Goal: Task Accomplishment & Management: Use online tool/utility

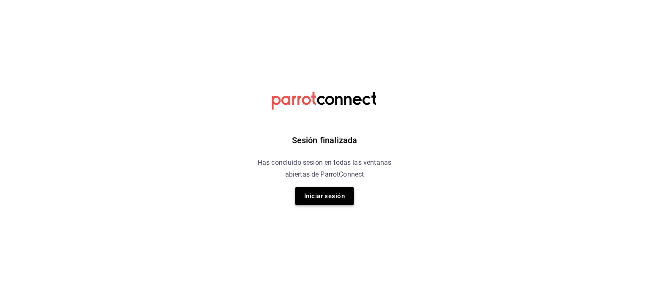
click at [324, 202] on button "Iniciar sesión" at bounding box center [324, 196] width 59 height 18
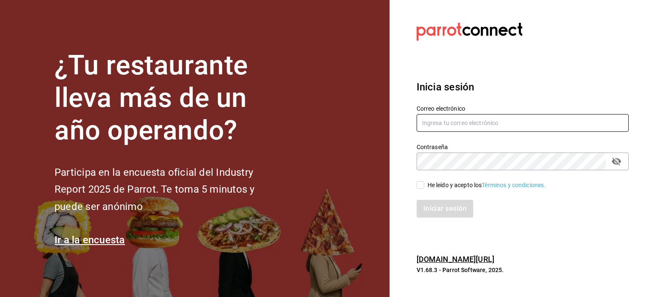
type input "[DOMAIN_NAME][EMAIL_ADDRESS][DOMAIN_NAME]"
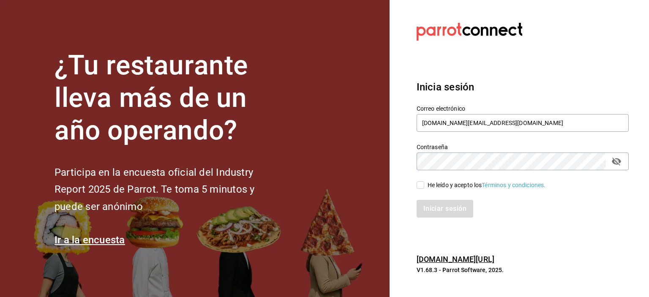
click at [441, 188] on div "He leído y acepto los Términos y condiciones." at bounding box center [487, 185] width 118 height 9
click at [424, 188] on input "He leído y acepto los Términos y condiciones." at bounding box center [421, 185] width 8 height 8
checkbox input "true"
click at [441, 207] on button "Iniciar sesión" at bounding box center [445, 209] width 57 height 18
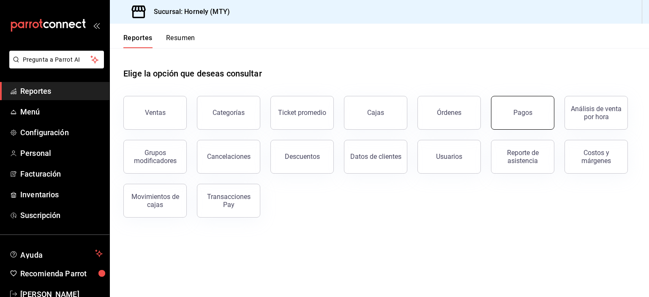
click at [533, 116] on button "Pagos" at bounding box center [522, 113] width 63 height 34
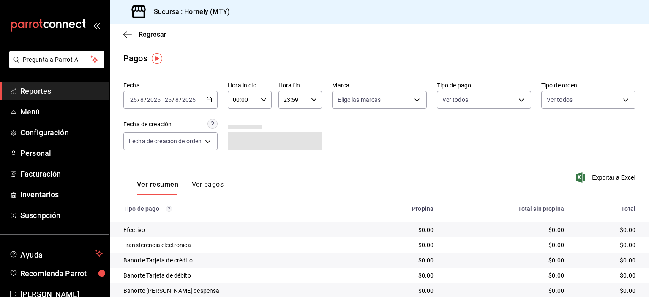
click at [162, 103] on span "-" at bounding box center [163, 99] width 2 height 7
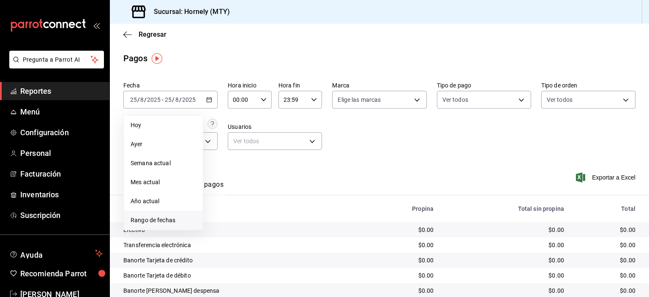
click at [188, 221] on span "Rango de fechas" at bounding box center [163, 220] width 65 height 9
click at [279, 210] on abbr "22" at bounding box center [280, 212] width 5 height 6
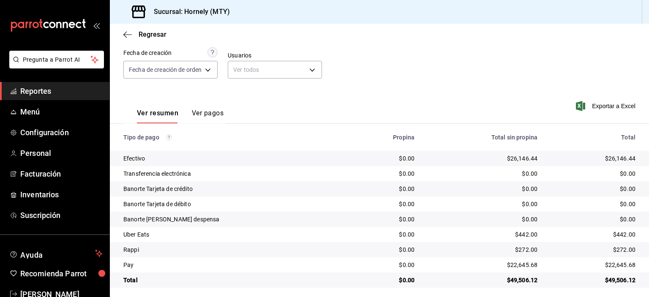
scroll to position [76, 0]
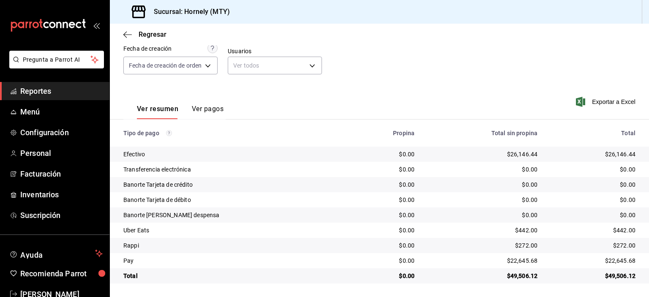
click at [607, 157] on div "$26,146.44" at bounding box center [593, 154] width 85 height 8
copy div "26,146.44"
click at [619, 261] on div "$22,645.68" at bounding box center [593, 260] width 85 height 8
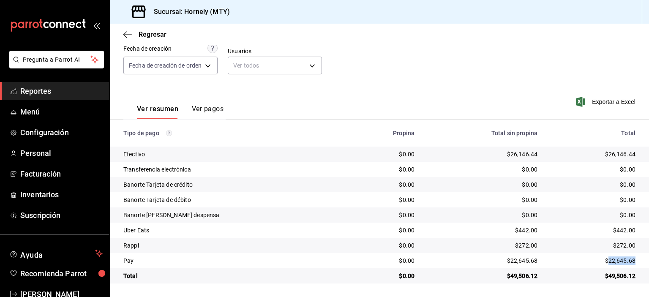
copy div "22,645.68"
click at [616, 230] on div "$442.00" at bounding box center [593, 230] width 85 height 8
copy div "442.00"
click at [614, 247] on div "$272.00" at bounding box center [593, 245] width 85 height 8
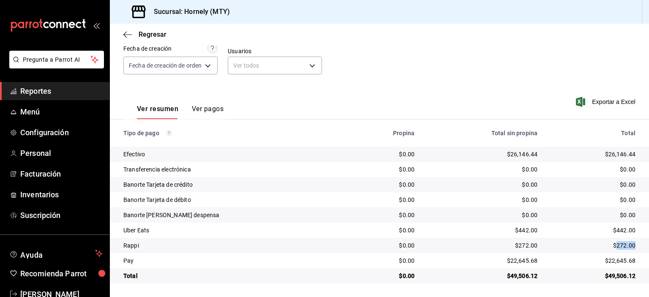
click at [614, 247] on div "$272.00" at bounding box center [593, 245] width 85 height 8
copy div "272.00"
click at [73, 93] on span "Reportes" at bounding box center [61, 90] width 82 height 11
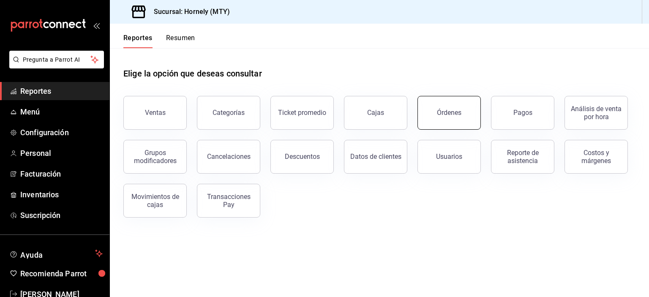
click at [446, 112] on div "Órdenes" at bounding box center [449, 113] width 25 height 8
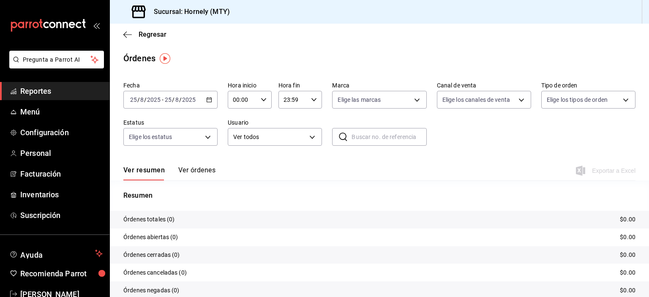
click at [200, 104] on div "[DATE] [DATE] - [DATE] [DATE]" at bounding box center [170, 100] width 94 height 18
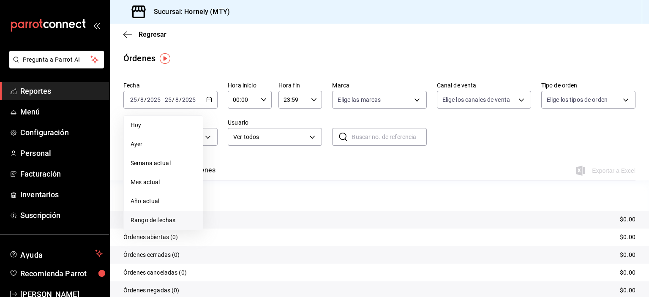
click at [177, 218] on span "Rango de fechas" at bounding box center [163, 220] width 65 height 9
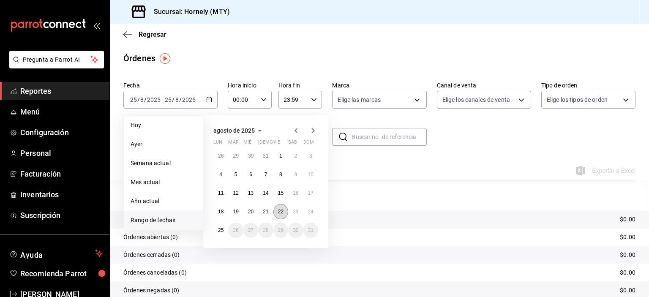
click at [284, 213] on button "22" at bounding box center [280, 211] width 15 height 15
click at [284, 214] on button "22" at bounding box center [280, 211] width 15 height 15
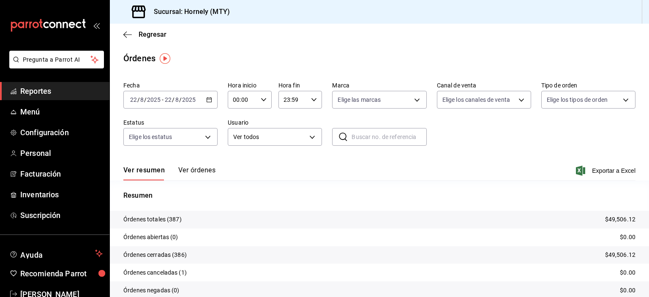
click at [172, 217] on p "Órdenes totales (387)" at bounding box center [152, 219] width 58 height 9
copy p "387"
click at [87, 90] on span "Reportes" at bounding box center [61, 90] width 82 height 11
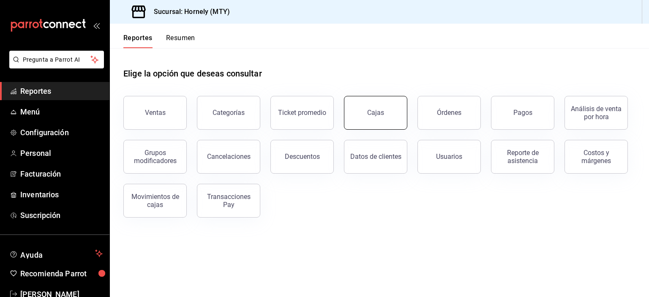
click at [380, 119] on button "Cajas" at bounding box center [375, 113] width 63 height 34
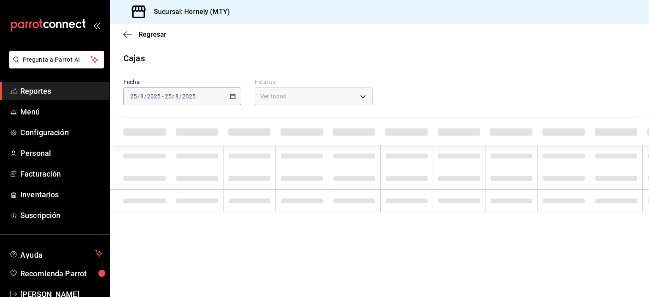
click at [226, 96] on div "[DATE] [DATE] - [DATE] [DATE]" at bounding box center [182, 96] width 118 height 18
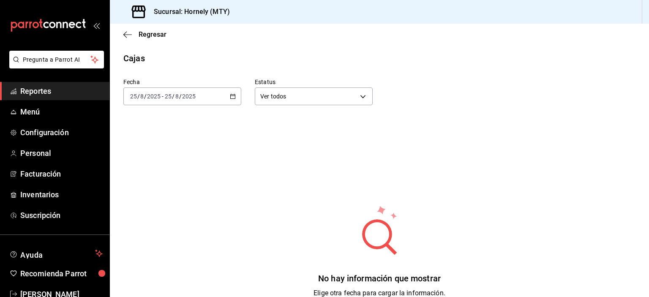
click at [235, 98] on div "[DATE] [DATE] - [DATE] [DATE]" at bounding box center [182, 96] width 118 height 18
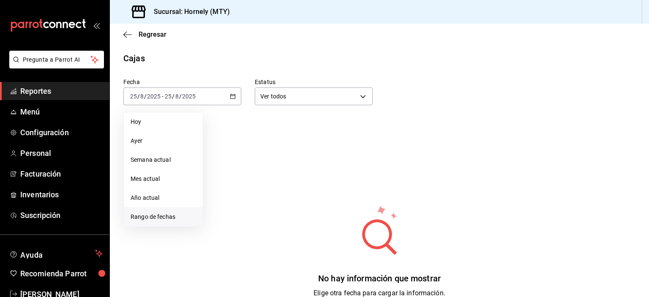
click at [168, 217] on span "Rango de fechas" at bounding box center [163, 217] width 65 height 9
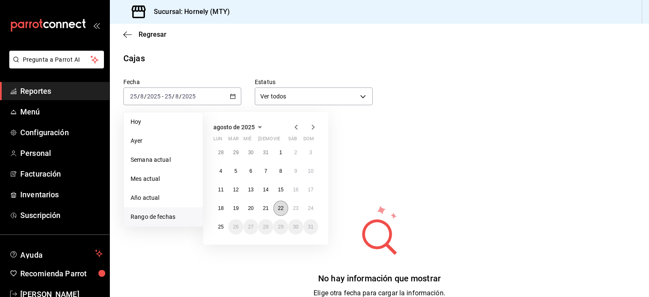
click at [279, 211] on button "22" at bounding box center [280, 208] width 15 height 15
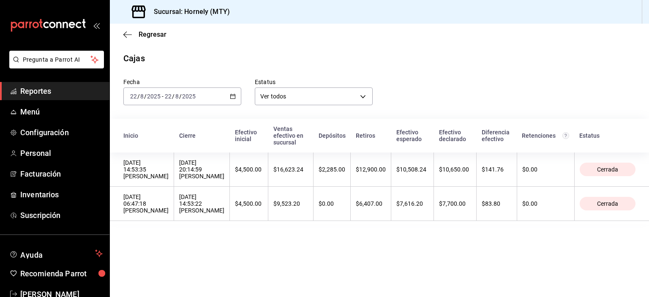
click at [41, 93] on span "Reportes" at bounding box center [61, 90] width 82 height 11
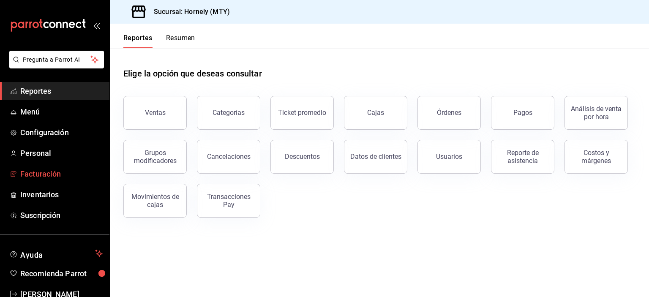
click at [76, 179] on span "Facturación" at bounding box center [61, 173] width 82 height 11
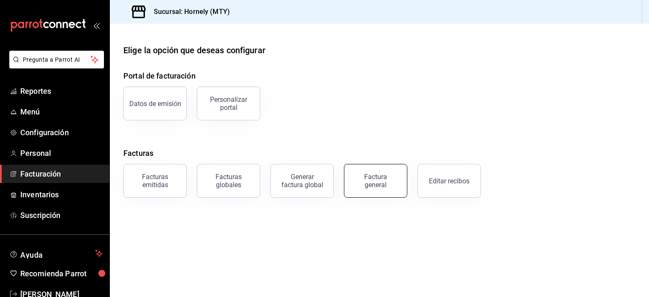
click at [385, 182] on div "Factura general" at bounding box center [375, 181] width 42 height 16
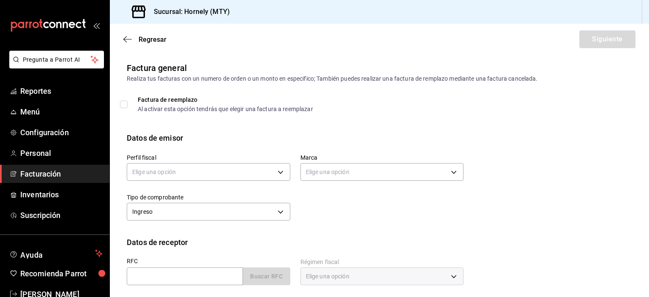
click at [63, 168] on span "Facturación" at bounding box center [61, 173] width 82 height 11
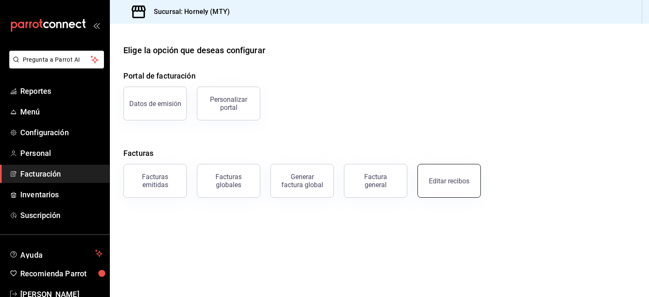
click at [460, 174] on button "Editar recibos" at bounding box center [448, 181] width 63 height 34
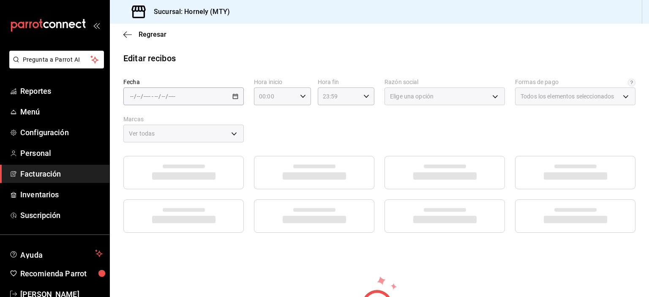
type input "fb0911c4-8c81-440c-afc8-d8364f99058a"
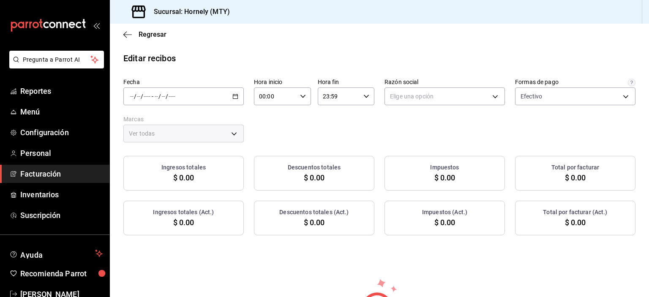
click at [233, 94] on \(Stroke\) "button" at bounding box center [235, 96] width 5 height 5
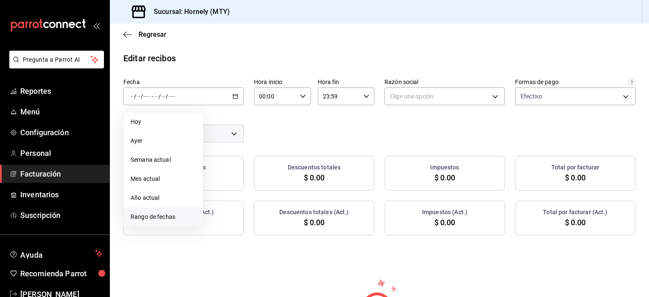
click at [175, 216] on span "Rango de fechas" at bounding box center [163, 217] width 65 height 9
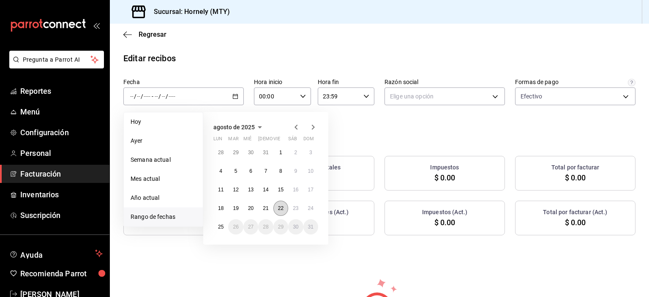
click at [283, 213] on button "22" at bounding box center [280, 208] width 15 height 15
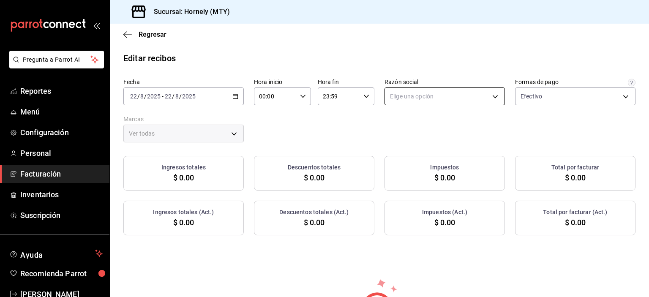
click at [466, 102] on body "Pregunta a Parrot AI Reportes Menú Configuración Personal Facturación Inventari…" at bounding box center [324, 148] width 649 height 297
click at [449, 136] on li "HORNELY PAN Y PASTELES" at bounding box center [441, 139] width 118 height 16
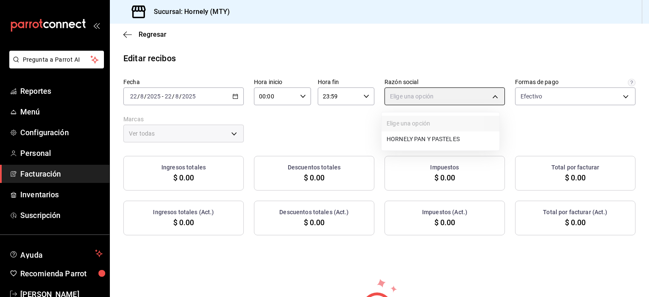
type input "b2cd780a-b572-4f60-9a57-482b6a6c9eaf"
type input "f940d65f-f315-40ad-96cd-36aca2dc56c6"
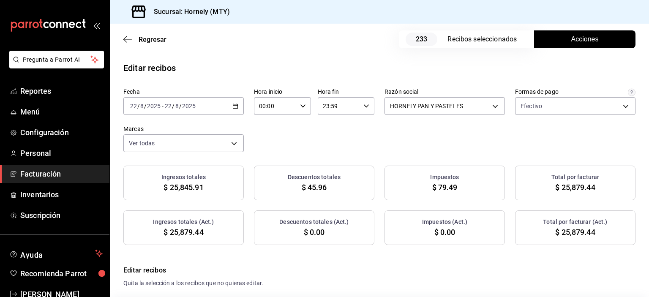
click at [336, 119] on div "Fecha [DATE] [DATE] - [DATE] [DATE] Hora inicio 00:00 Hora inicio Hora fin 23:5…" at bounding box center [379, 120] width 512 height 64
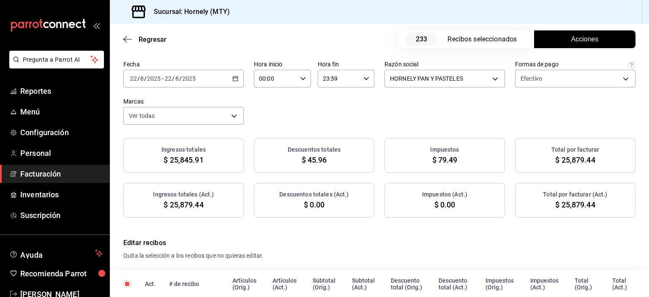
scroll to position [42, 0]
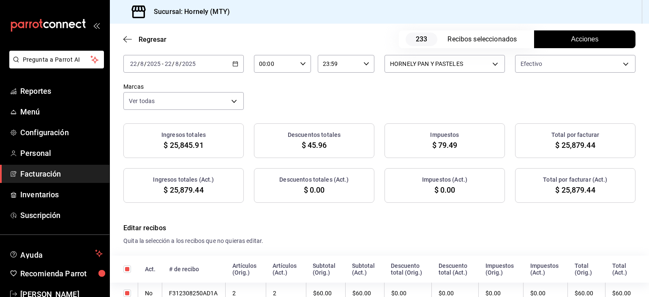
click at [553, 42] on button "Acciones" at bounding box center [584, 39] width 101 height 18
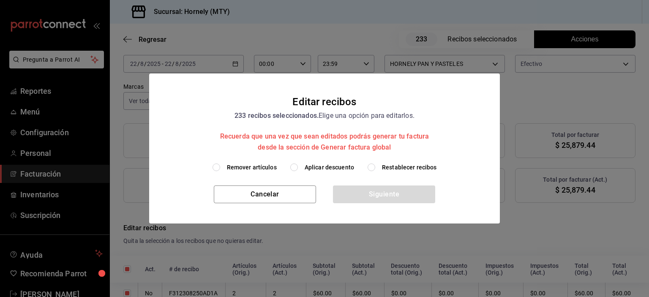
click at [306, 172] on span "Aplicar descuento" at bounding box center [329, 167] width 49 height 9
click at [298, 171] on input "Aplicar descuento" at bounding box center [294, 168] width 8 height 8
radio input "true"
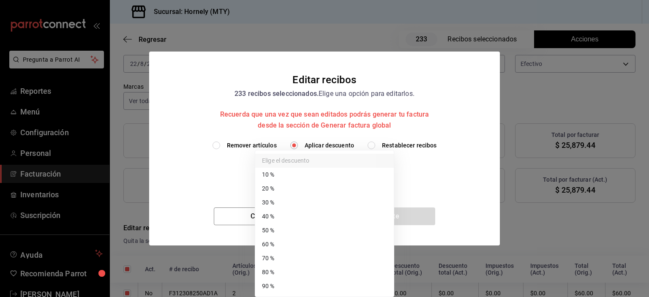
click at [308, 173] on body "Pregunta a Parrot AI Reportes Menú Configuración Personal Facturación Inventari…" at bounding box center [324, 148] width 649 height 297
click at [317, 215] on li "40 %" at bounding box center [324, 217] width 139 height 14
type input "40"
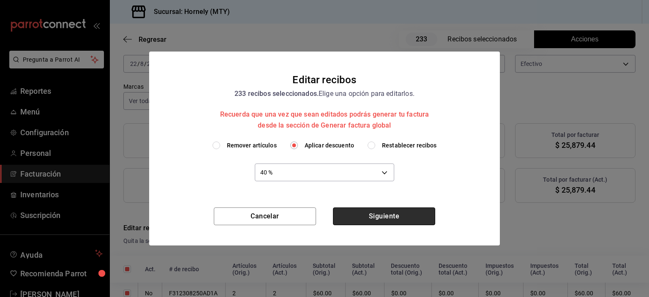
click at [375, 213] on button "Siguiente" at bounding box center [384, 216] width 102 height 18
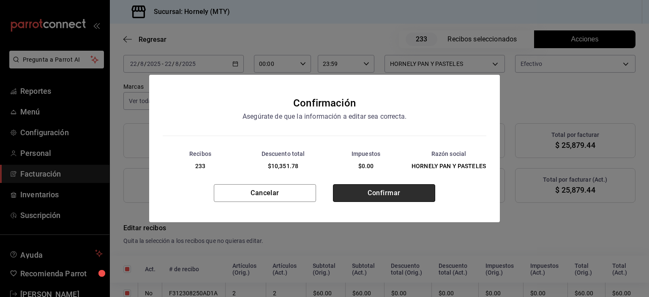
click at [408, 195] on button "Confirmar" at bounding box center [384, 193] width 102 height 18
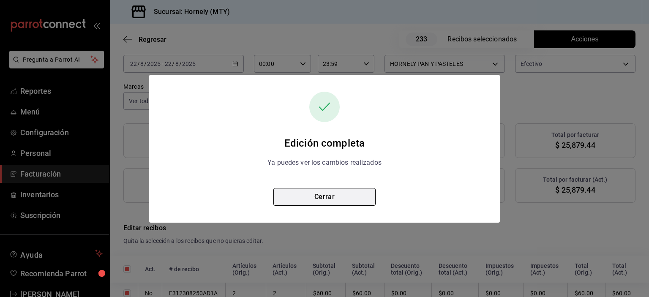
click at [314, 200] on button "Cerrar" at bounding box center [324, 197] width 102 height 18
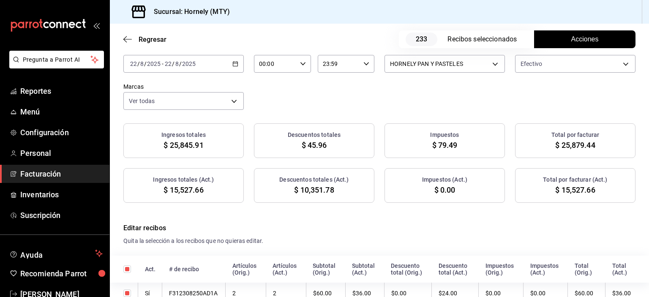
click at [562, 188] on span "$ 15,527.66" at bounding box center [575, 189] width 40 height 11
copy span "15,527.66"
click at [318, 194] on span "$ 10,351.78" at bounding box center [314, 189] width 40 height 11
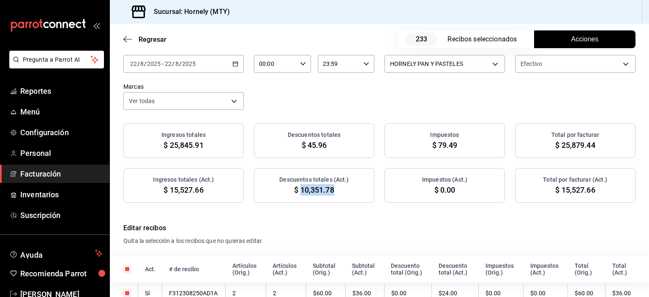
drag, startPoint x: 318, startPoint y: 193, endPoint x: 324, endPoint y: 197, distance: 8.2
click at [324, 197] on div "Descuentos totales (Act.) $ 10,351.78" at bounding box center [314, 185] width 120 height 35
copy span "10,351.78"
click at [81, 90] on span "Reportes" at bounding box center [61, 90] width 82 height 11
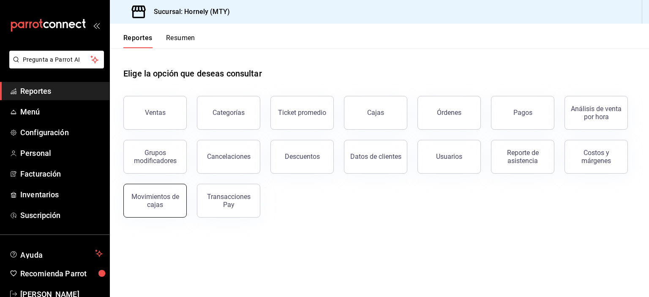
click at [166, 203] on div "Movimientos de cajas" at bounding box center [155, 201] width 52 height 16
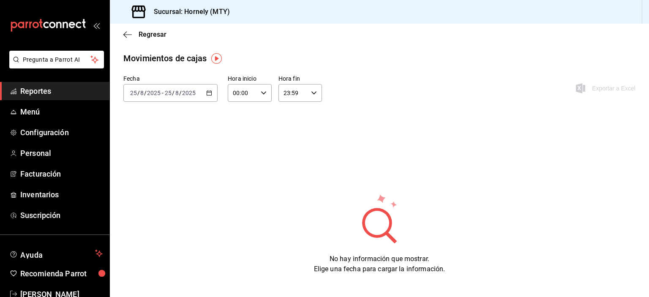
click at [202, 96] on div "[DATE] [DATE] - [DATE] [DATE]" at bounding box center [170, 93] width 94 height 18
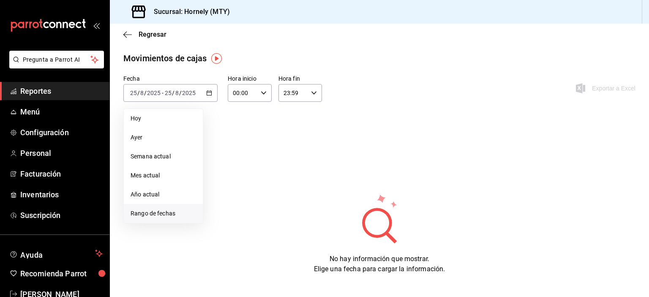
click at [181, 213] on span "Rango de fechas" at bounding box center [163, 213] width 65 height 9
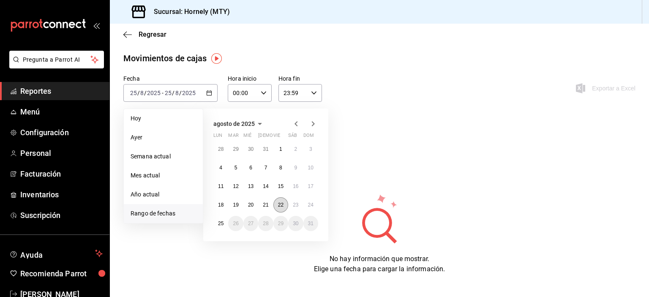
click at [281, 204] on abbr "22" at bounding box center [280, 205] width 5 height 6
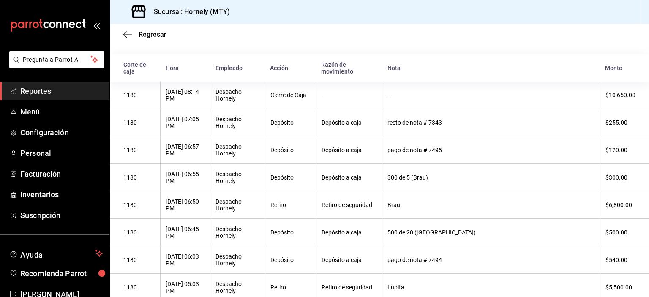
scroll to position [42, 0]
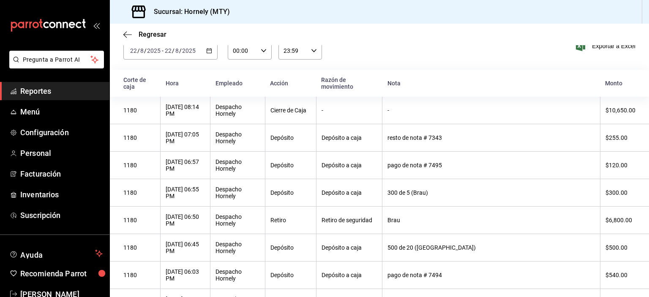
click at [73, 93] on span "Reportes" at bounding box center [61, 90] width 82 height 11
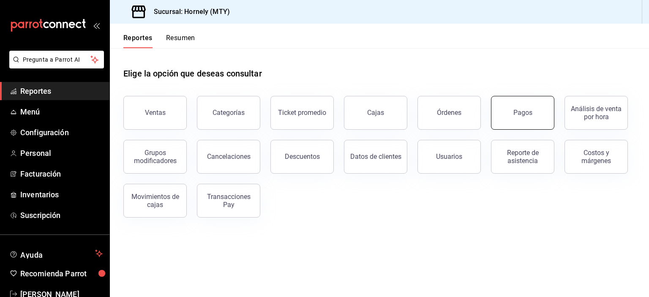
click at [522, 119] on button "Pagos" at bounding box center [522, 113] width 63 height 34
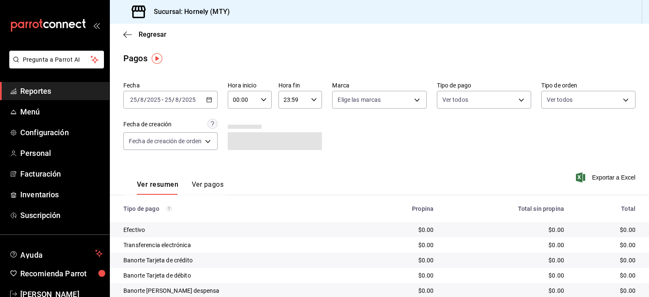
click at [209, 105] on div "[DATE] [DATE] - [DATE] [DATE]" at bounding box center [170, 100] width 94 height 18
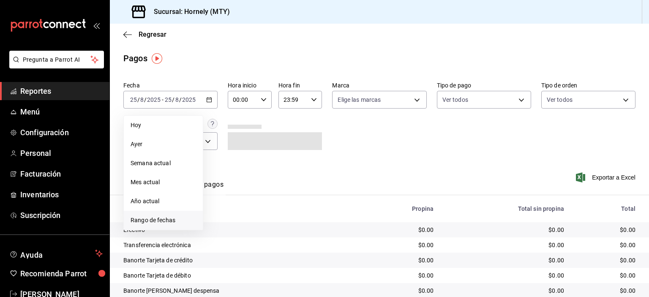
click at [155, 221] on span "Rango de fechas" at bounding box center [163, 220] width 65 height 9
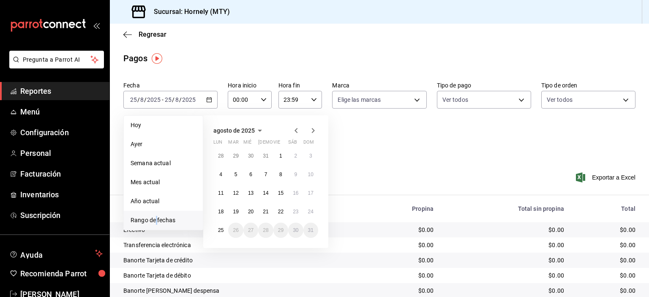
click at [155, 221] on span "Rango de fechas" at bounding box center [163, 220] width 65 height 9
click at [301, 216] on button "23" at bounding box center [295, 211] width 15 height 15
click at [300, 216] on button "23" at bounding box center [295, 211] width 15 height 15
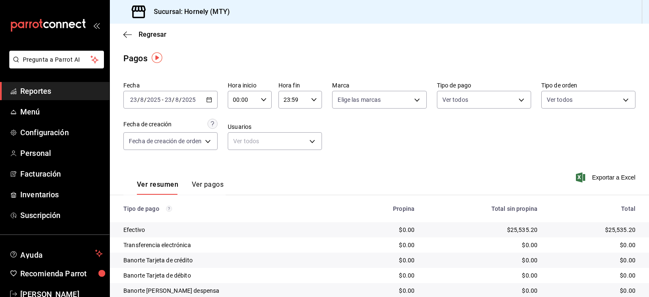
scroll to position [42, 0]
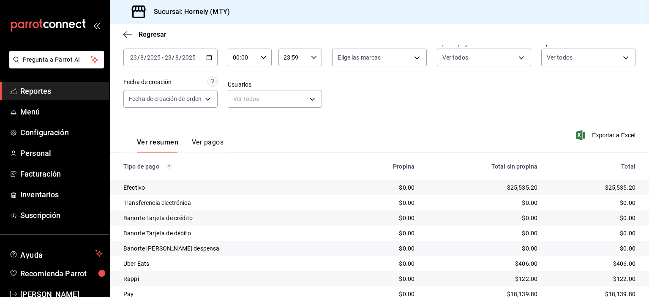
click at [620, 189] on div "$25,535.20" at bounding box center [593, 187] width 85 height 8
drag, startPoint x: 620, startPoint y: 189, endPoint x: 600, endPoint y: 192, distance: 20.5
click at [600, 191] on div "$25,535.20" at bounding box center [593, 187] width 85 height 8
copy div "25,535.20"
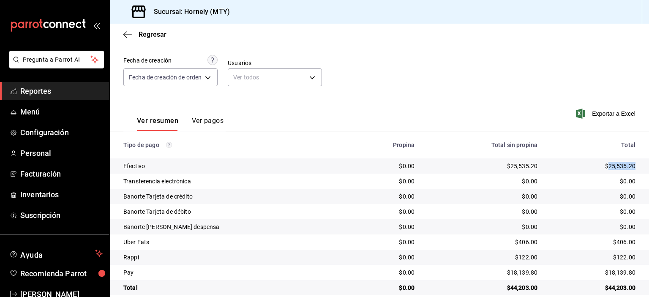
scroll to position [76, 0]
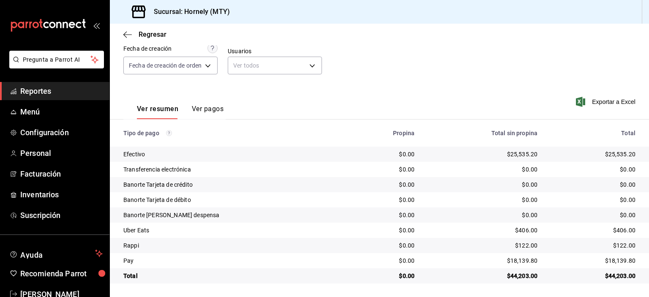
click at [613, 258] on div "$18,139.80" at bounding box center [593, 260] width 85 height 8
copy div "18,139.80"
click at [614, 228] on div "$406.00" at bounding box center [593, 230] width 85 height 8
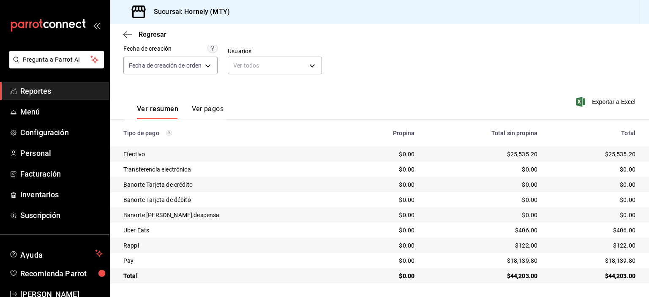
click at [609, 244] on div "$122.00" at bounding box center [593, 245] width 85 height 8
click at [618, 243] on div "$122.00" at bounding box center [593, 245] width 85 height 8
click at [65, 92] on span "Reportes" at bounding box center [61, 90] width 82 height 11
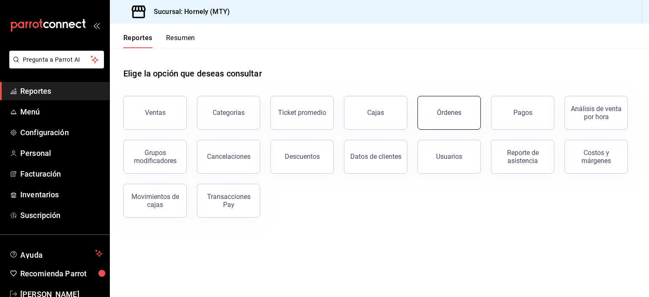
click at [462, 115] on button "Órdenes" at bounding box center [448, 113] width 63 height 34
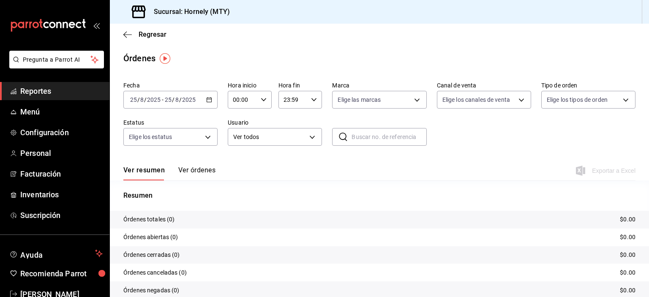
click at [204, 105] on div "[DATE] [DATE] - [DATE] [DATE]" at bounding box center [170, 100] width 94 height 18
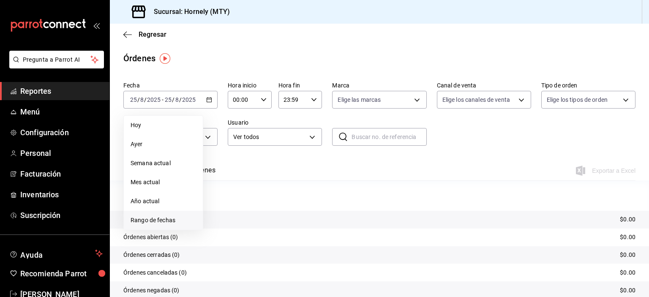
click at [179, 219] on span "Rango de fechas" at bounding box center [163, 220] width 65 height 9
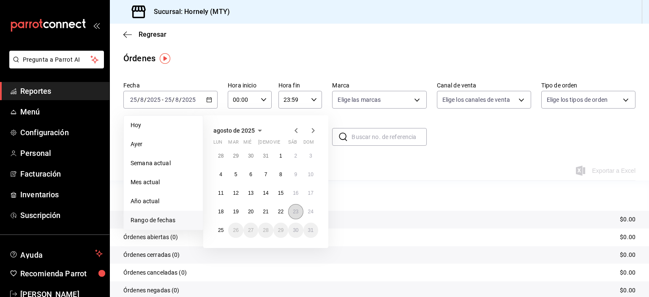
click at [296, 209] on abbr "23" at bounding box center [295, 212] width 5 height 6
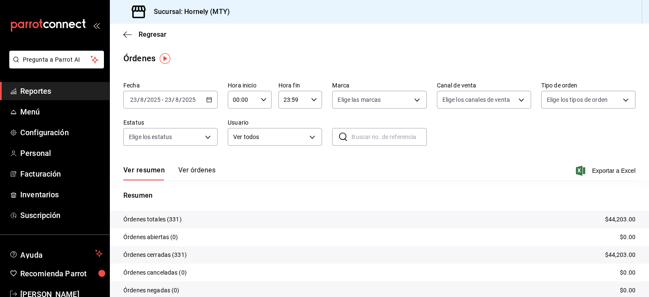
click at [170, 219] on p "Órdenes totales (331)" at bounding box center [152, 219] width 58 height 9
click at [56, 94] on span "Reportes" at bounding box center [61, 90] width 82 height 11
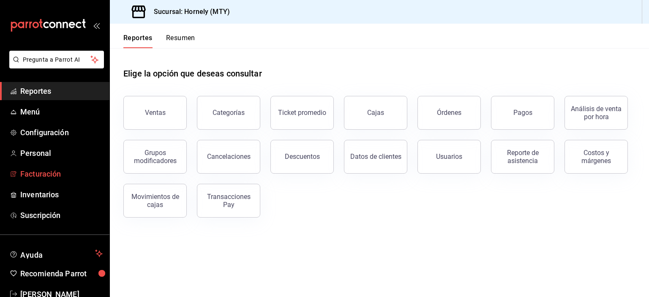
click at [87, 173] on span "Facturación" at bounding box center [61, 173] width 82 height 11
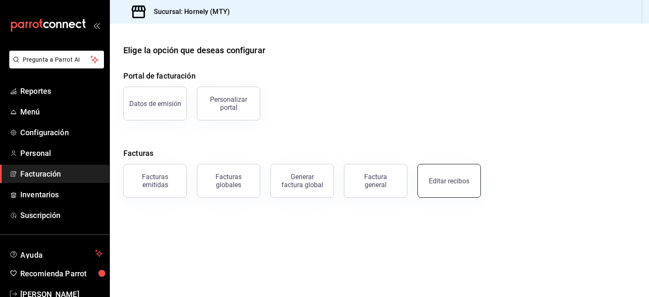
click at [450, 181] on div "Editar recibos" at bounding box center [449, 181] width 41 height 8
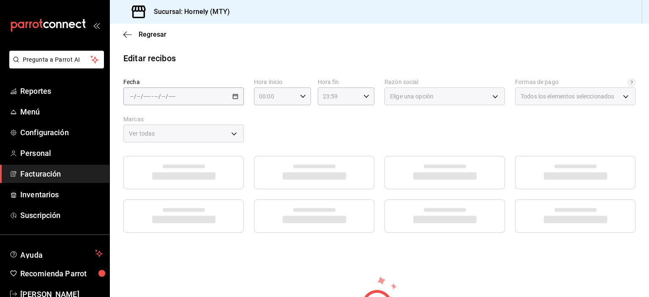
type input "fb0911c4-8c81-440c-afc8-d8364f99058a"
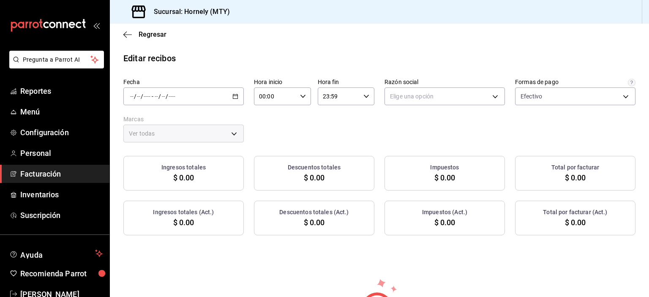
click at [221, 94] on div "/ / - / /" at bounding box center [183, 96] width 120 height 18
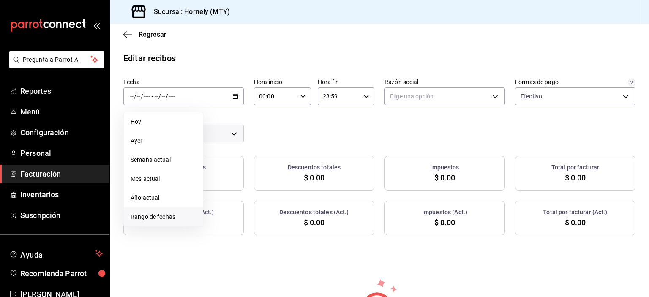
click at [175, 223] on li "Rango de fechas" at bounding box center [163, 216] width 79 height 19
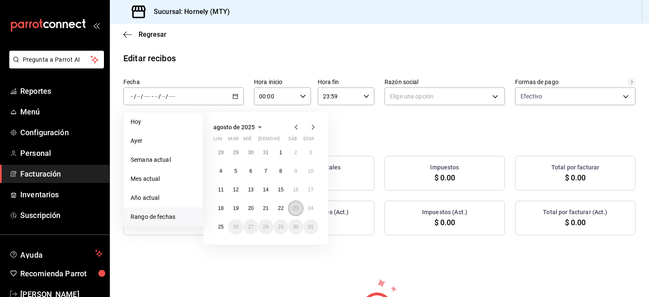
click at [291, 206] on button "23" at bounding box center [295, 208] width 15 height 15
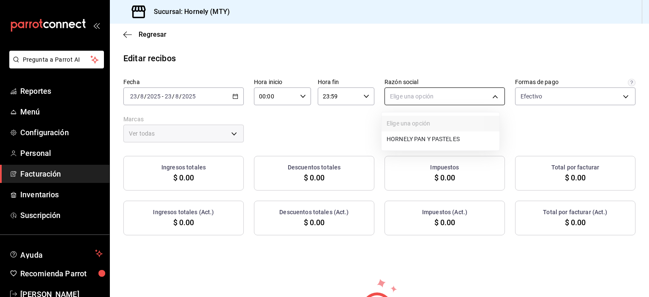
click at [457, 104] on body "Pregunta a Parrot AI Reportes Menú Configuración Personal Facturación Inventari…" at bounding box center [324, 148] width 649 height 297
click at [452, 145] on li "HORNELY PAN Y PASTELES" at bounding box center [441, 139] width 118 height 16
type input "b2cd780a-b572-4f60-9a57-482b6a6c9eaf"
type input "f940d65f-f315-40ad-96cd-36aca2dc56c6"
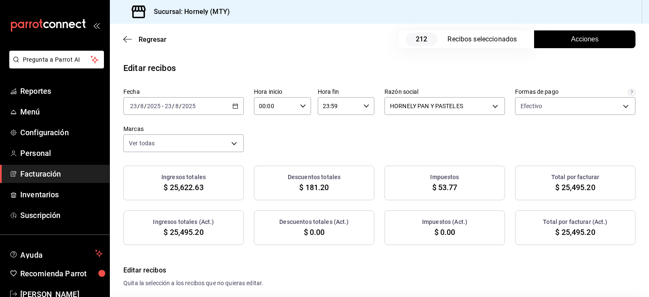
click at [599, 43] on button "Acciones" at bounding box center [584, 39] width 101 height 18
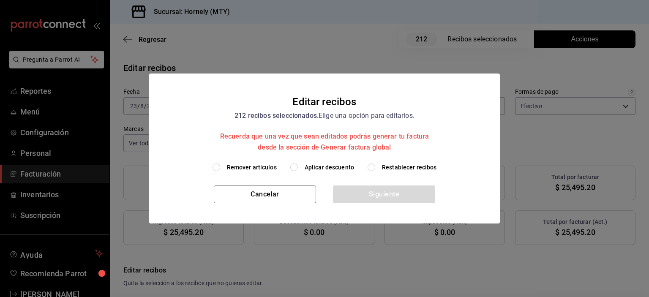
click at [329, 168] on span "Aplicar descuento" at bounding box center [329, 167] width 49 height 9
click at [298, 168] on input "Aplicar descuento" at bounding box center [294, 168] width 8 height 8
radio input "true"
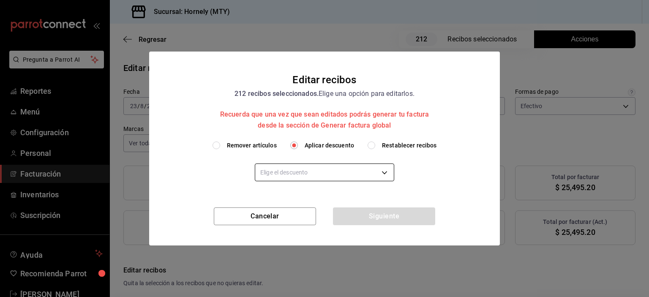
click at [323, 180] on body "Pregunta a Parrot AI Reportes Menú Configuración Personal Facturación Inventari…" at bounding box center [324, 148] width 649 height 297
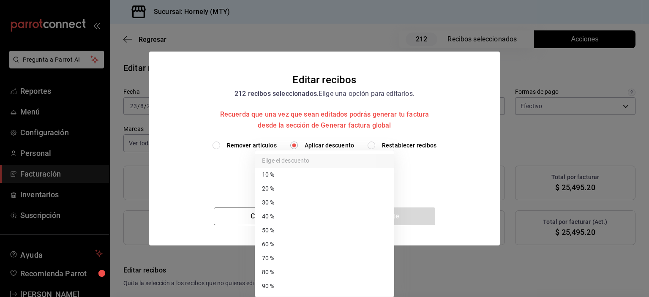
click at [307, 214] on li "40 %" at bounding box center [324, 217] width 139 height 14
type input "40"
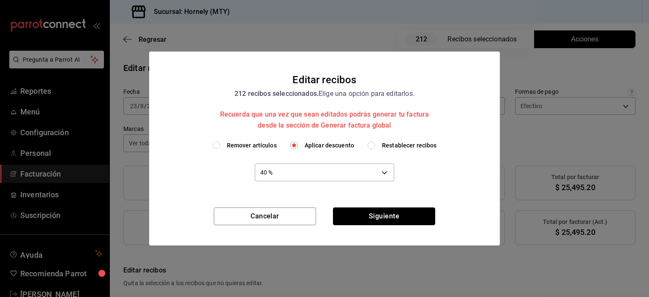
click at [358, 210] on button "Siguiente" at bounding box center [384, 216] width 102 height 18
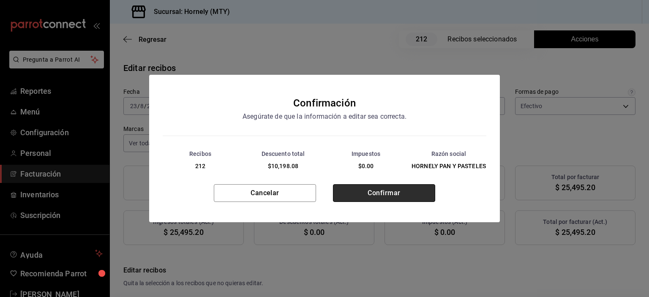
click at [369, 194] on button "Confirmar" at bounding box center [384, 193] width 102 height 18
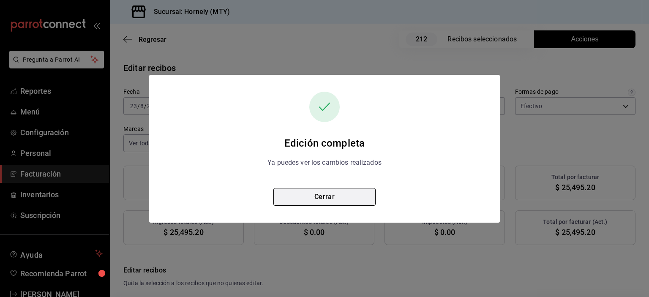
click at [362, 194] on button "Cerrar" at bounding box center [324, 197] width 102 height 18
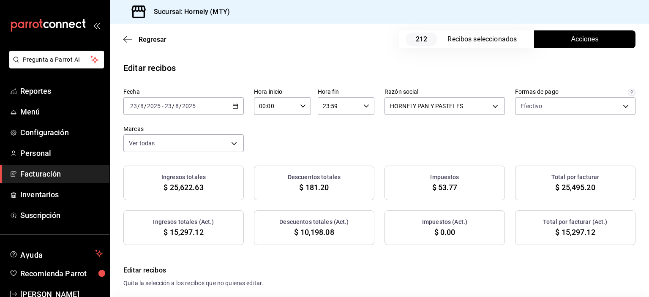
click at [577, 232] on span "$ 15,297.12" at bounding box center [575, 231] width 40 height 11
click at [577, 231] on span "$ 15,297.12" at bounding box center [575, 231] width 40 height 11
click at [312, 231] on span "$ 10,198.08" at bounding box center [314, 231] width 40 height 11
click at [56, 84] on link "Reportes" at bounding box center [54, 91] width 109 height 18
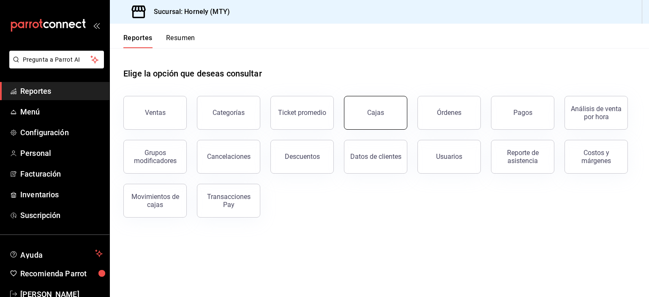
click at [366, 112] on button "Cajas" at bounding box center [375, 113] width 63 height 34
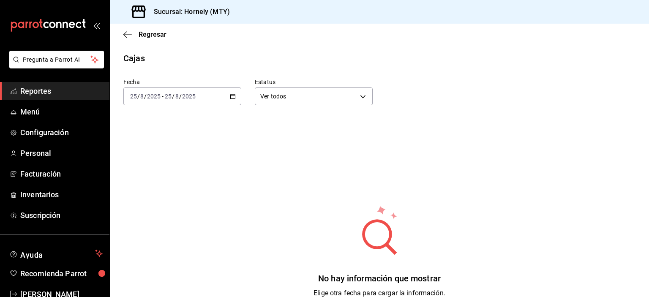
click at [233, 100] on div "[DATE] [DATE] - [DATE] [DATE]" at bounding box center [182, 96] width 118 height 18
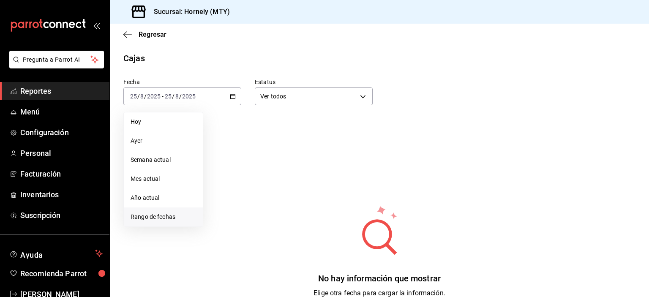
click at [177, 212] on li "Rango de fechas" at bounding box center [163, 216] width 79 height 19
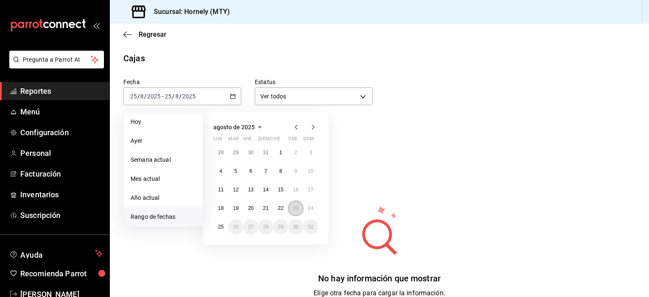
click at [295, 206] on abbr "23" at bounding box center [295, 208] width 5 height 6
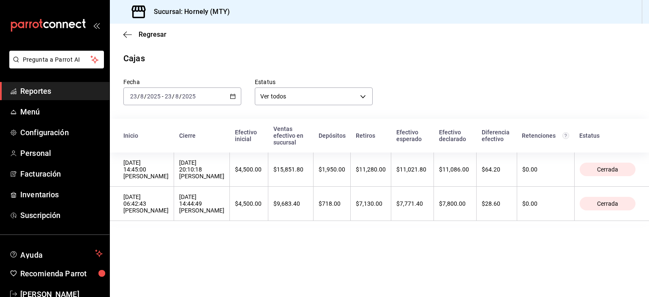
click at [73, 92] on span "Reportes" at bounding box center [61, 90] width 82 height 11
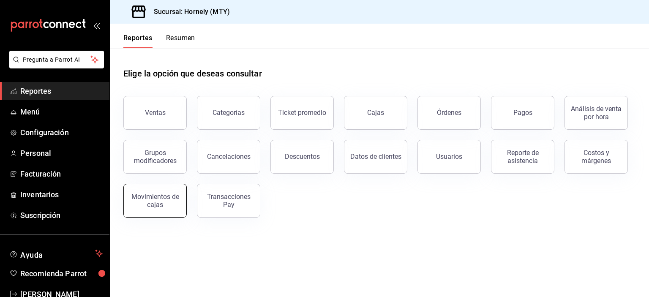
click at [164, 194] on div "Movimientos de cajas" at bounding box center [155, 201] width 52 height 16
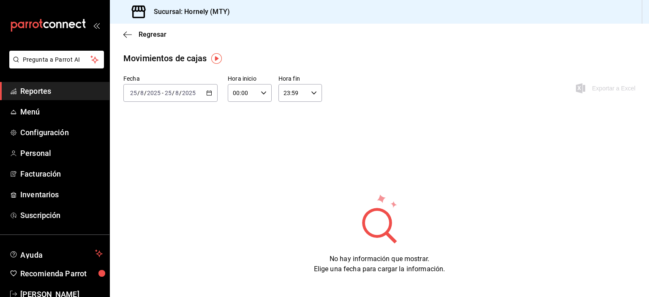
click at [211, 89] on div "[DATE] [DATE] - [DATE] [DATE]" at bounding box center [170, 93] width 94 height 18
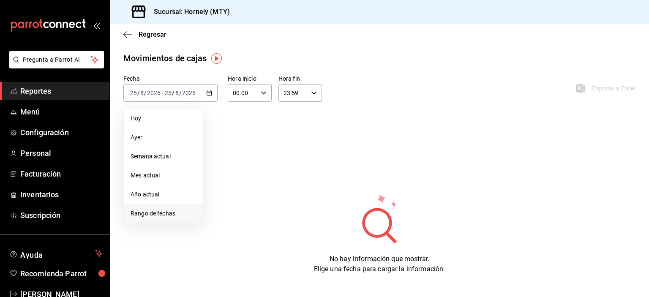
click at [178, 211] on span "Rango de fechas" at bounding box center [163, 213] width 65 height 9
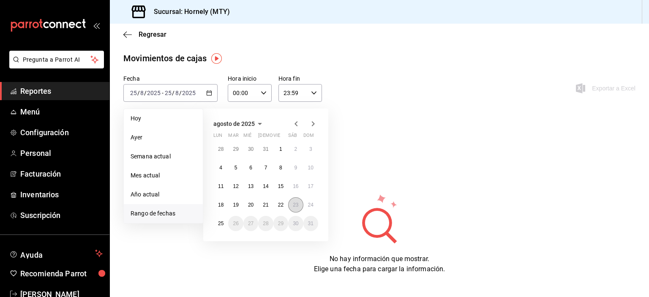
click at [296, 205] on abbr "23" at bounding box center [295, 205] width 5 height 6
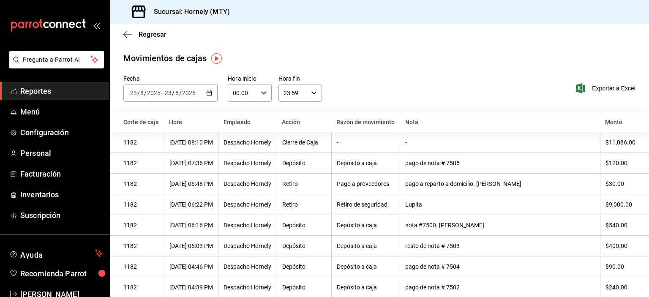
click at [38, 94] on span "Reportes" at bounding box center [61, 90] width 82 height 11
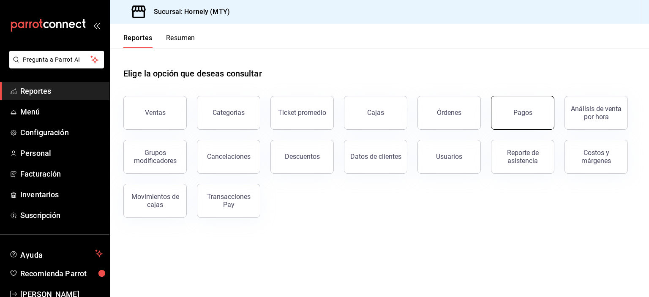
click at [537, 125] on button "Pagos" at bounding box center [522, 113] width 63 height 34
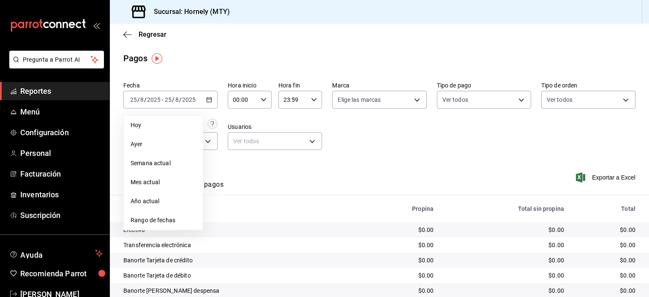
click at [164, 142] on span "Ayer" at bounding box center [163, 144] width 65 height 9
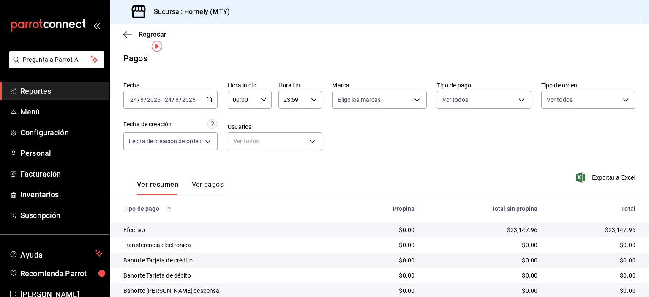
scroll to position [76, 0]
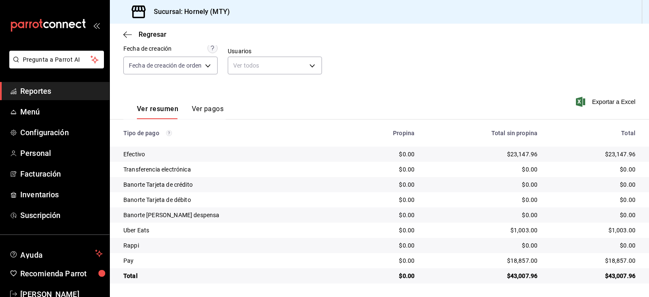
click at [617, 155] on div "$23,147.96" at bounding box center [593, 154] width 85 height 8
click at [610, 264] on div "$18,857.00" at bounding box center [593, 260] width 85 height 8
click at [616, 231] on div "$1,003.00" at bounding box center [593, 230] width 85 height 8
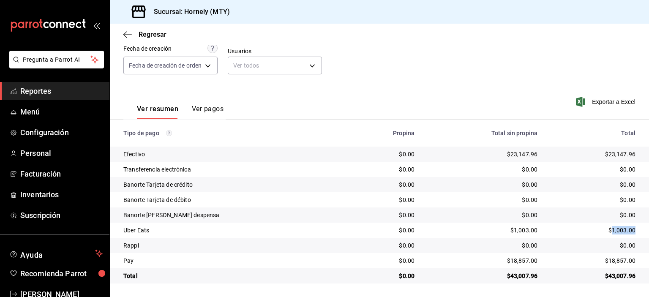
click at [616, 231] on div "$1,003.00" at bounding box center [593, 230] width 85 height 8
click at [625, 247] on div "$0.00" at bounding box center [593, 245] width 85 height 8
click at [41, 89] on span "Reportes" at bounding box center [61, 90] width 82 height 11
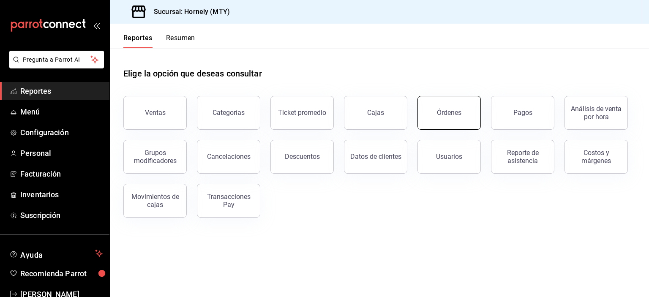
click at [453, 126] on button "Órdenes" at bounding box center [448, 113] width 63 height 34
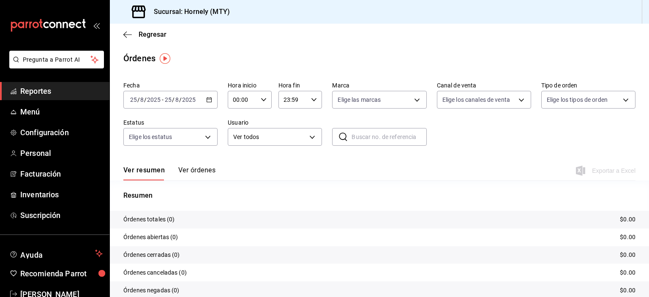
click at [196, 103] on div "[DATE] [DATE]" at bounding box center [180, 99] width 33 height 7
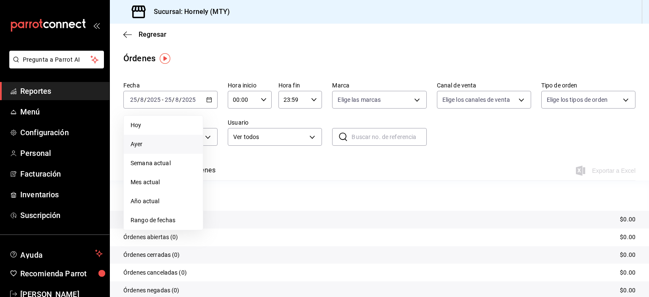
click at [181, 141] on span "Ayer" at bounding box center [163, 144] width 65 height 9
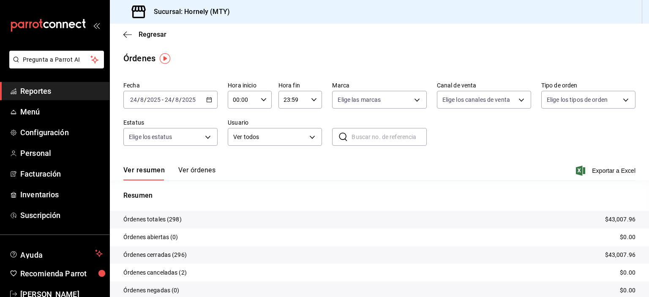
click at [175, 221] on p "Órdenes totales (298)" at bounding box center [152, 219] width 58 height 9
click at [80, 95] on span "Reportes" at bounding box center [61, 90] width 82 height 11
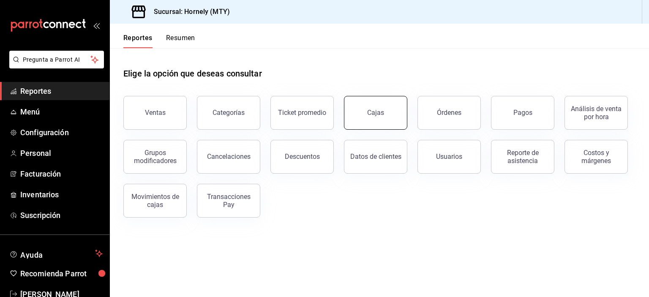
click at [400, 110] on button "Cajas" at bounding box center [375, 113] width 63 height 34
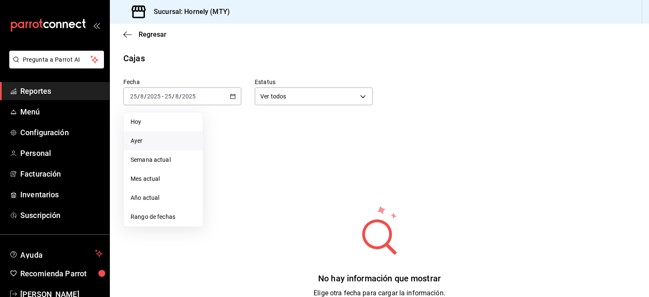
click at [178, 145] on span "Ayer" at bounding box center [163, 140] width 65 height 9
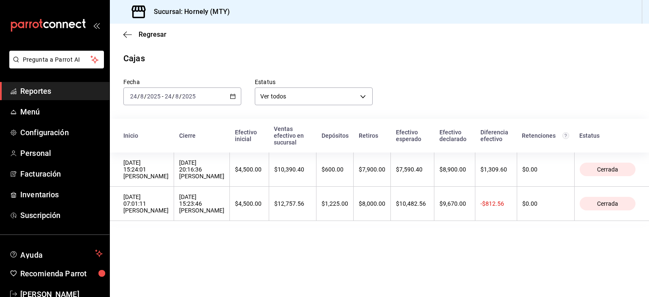
click at [76, 87] on span "Reportes" at bounding box center [61, 90] width 82 height 11
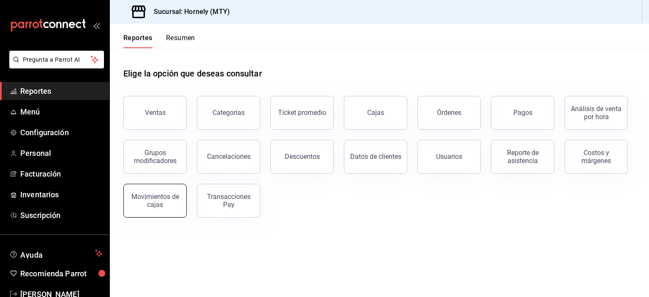
click at [179, 205] on button "Movimientos de cajas" at bounding box center [154, 201] width 63 height 34
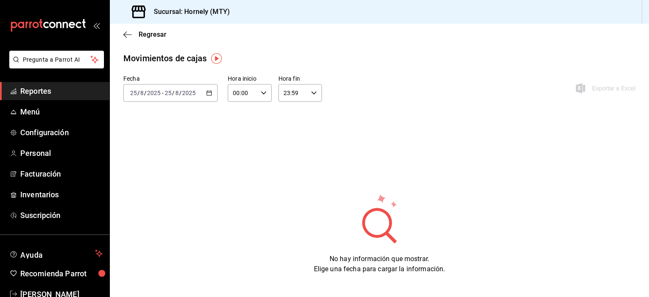
click at [198, 94] on div "[DATE] [DATE] - [DATE] [DATE]" at bounding box center [170, 93] width 94 height 18
click at [195, 140] on span "Ayer" at bounding box center [163, 137] width 65 height 9
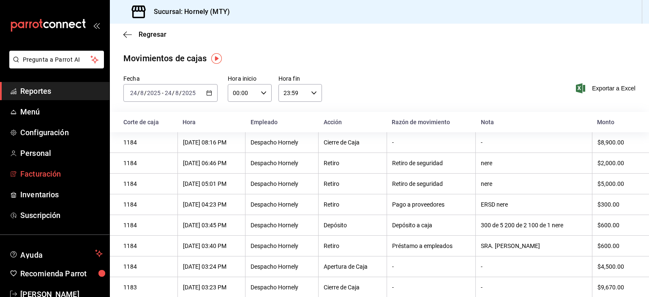
click at [59, 177] on span "Facturación" at bounding box center [61, 173] width 82 height 11
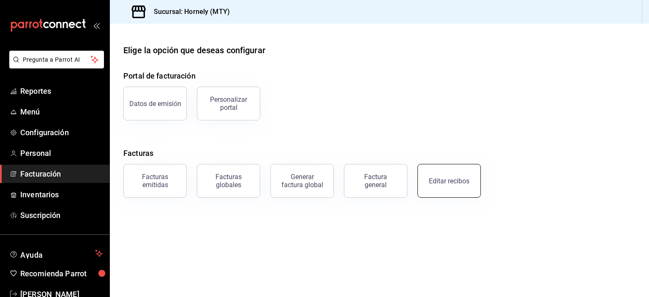
click at [471, 192] on button "Editar recibos" at bounding box center [448, 181] width 63 height 34
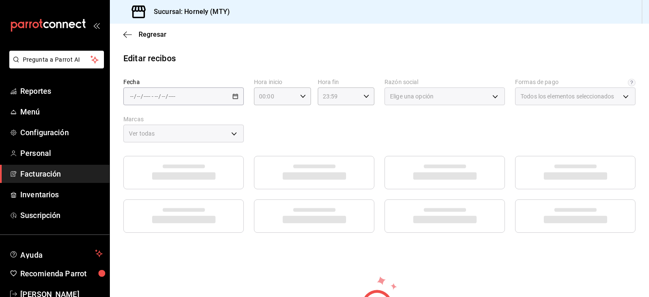
type input "fb0911c4-8c81-440c-afc8-d8364f99058a"
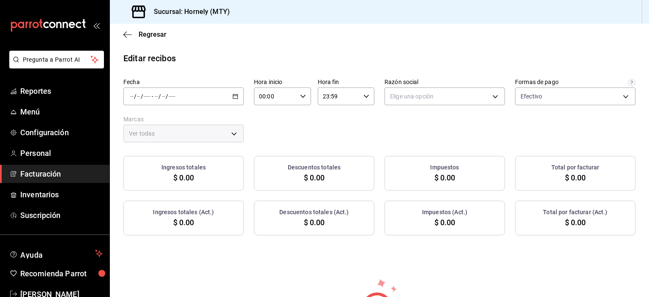
click at [230, 97] on div "/ / - / /" at bounding box center [183, 96] width 120 height 18
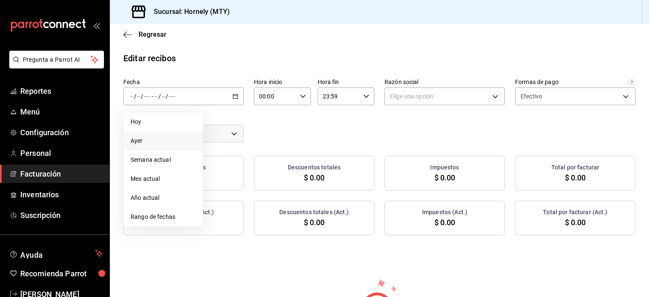
click at [173, 143] on span "Ayer" at bounding box center [163, 140] width 65 height 9
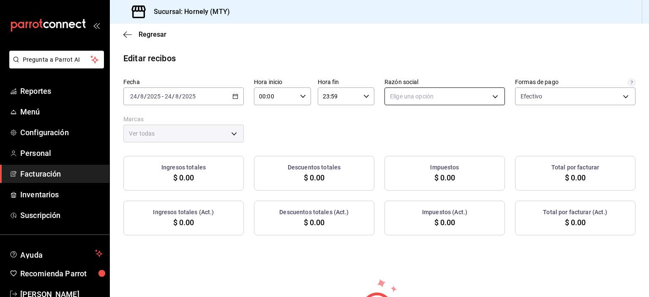
click at [488, 101] on body "Pregunta a Parrot AI Reportes Menú Configuración Personal Facturación Inventari…" at bounding box center [324, 148] width 649 height 297
click at [461, 138] on li "HORNELY PAN Y PASTELES" at bounding box center [441, 139] width 118 height 16
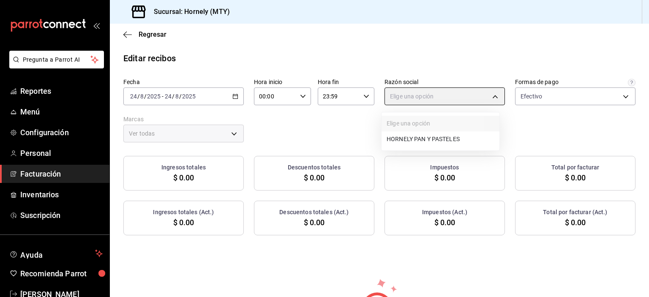
type input "b2cd780a-b572-4f60-9a57-482b6a6c9eaf"
type input "f940d65f-f315-40ad-96cd-36aca2dc56c6"
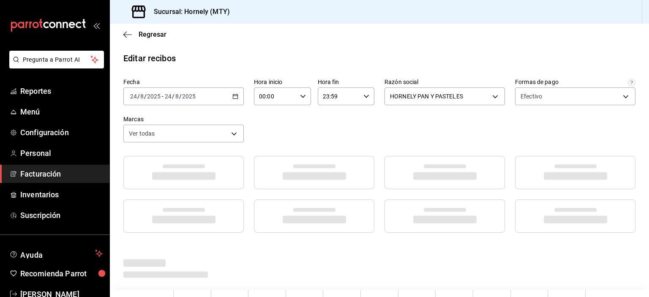
click at [521, 48] on main "Regresar Editar recibos Fecha [DATE] [DATE] - [DATE] [DATE] Hora inicio 00:00 H…" at bounding box center [379, 214] width 539 height 381
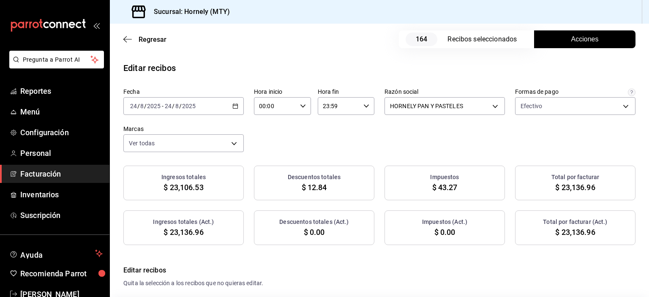
click at [556, 42] on button "Acciones" at bounding box center [584, 39] width 101 height 18
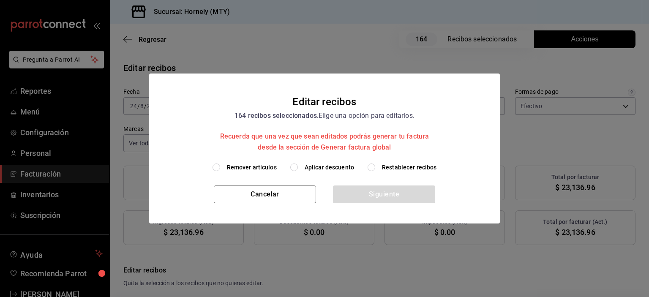
click at [338, 168] on span "Aplicar descuento" at bounding box center [329, 167] width 49 height 9
click at [298, 168] on input "Aplicar descuento" at bounding box center [294, 168] width 8 height 8
radio input "true"
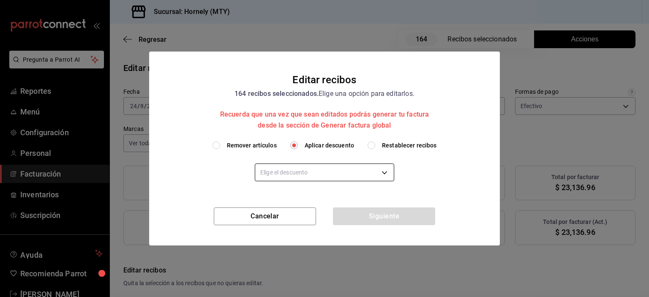
click at [322, 178] on body "Pregunta a Parrot AI Reportes Menú Configuración Personal Facturación Inventari…" at bounding box center [324, 148] width 649 height 297
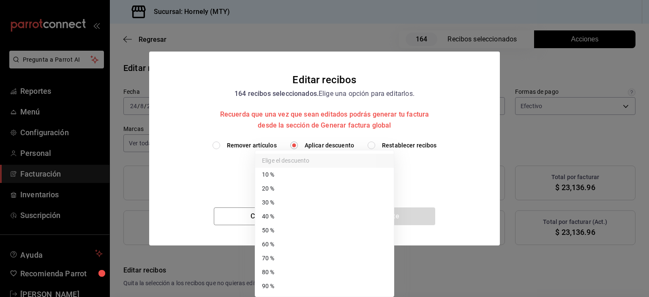
click at [282, 213] on li "40 %" at bounding box center [324, 217] width 139 height 14
type input "40"
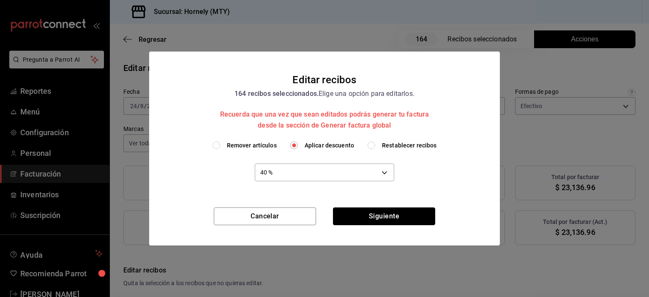
click at [399, 212] on button "Siguiente" at bounding box center [384, 216] width 102 height 18
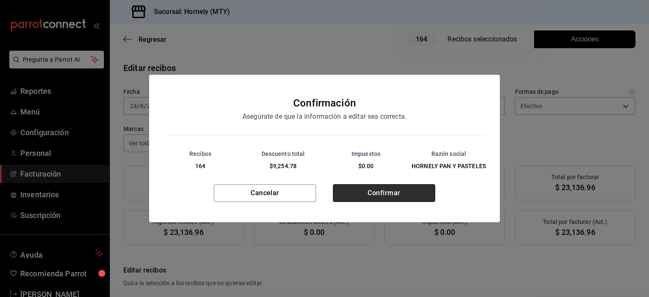
click at [401, 202] on button "Confirmar" at bounding box center [384, 193] width 102 height 18
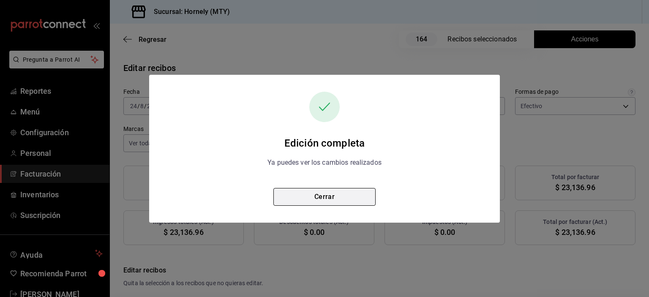
click at [329, 197] on button "Cerrar" at bounding box center [324, 197] width 102 height 18
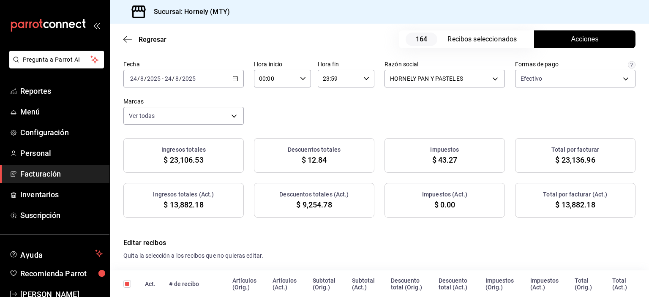
scroll to position [42, 0]
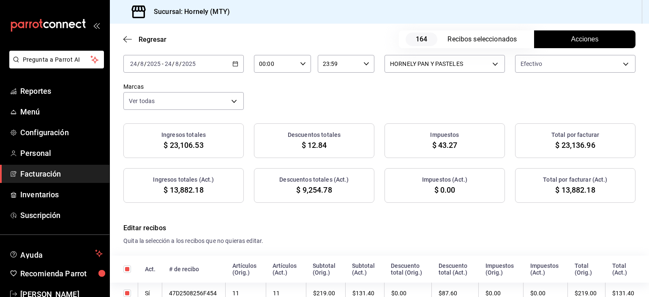
click at [560, 192] on span "$ 13,882.18" at bounding box center [575, 189] width 40 height 11
click at [320, 188] on span "$ 9,254.78" at bounding box center [313, 189] width 35 height 11
